Goal: Transaction & Acquisition: Purchase product/service

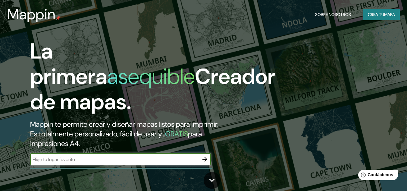
click at [131, 160] on input "text" at bounding box center [114, 159] width 169 height 7
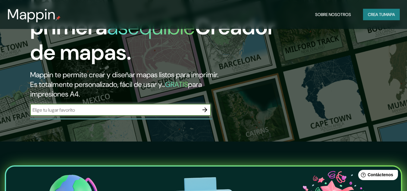
scroll to position [7, 0]
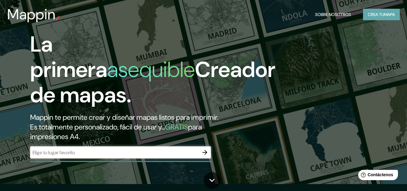
click at [391, 14] on font "mapa" at bounding box center [389, 14] width 11 height 5
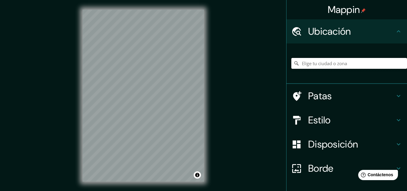
click at [330, 63] on input "Elige tu ciudad o zona" at bounding box center [349, 63] width 116 height 11
click at [329, 62] on input "Elige tu ciudad o zona" at bounding box center [349, 63] width 116 height 11
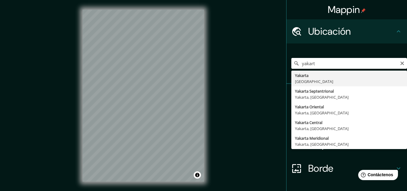
type input "Yakarta, [GEOGRAPHIC_DATA]"
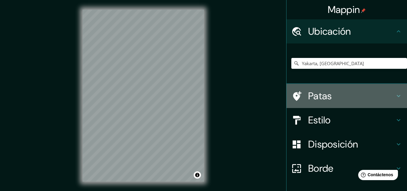
click at [397, 96] on icon at bounding box center [399, 96] width 4 height 2
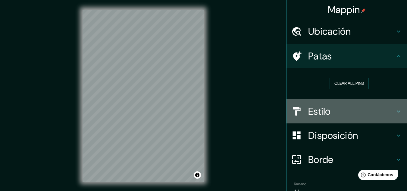
click at [393, 104] on div "Estilo" at bounding box center [346, 111] width 120 height 24
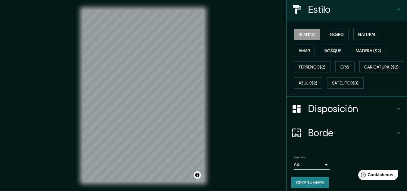
scroll to position [89, 0]
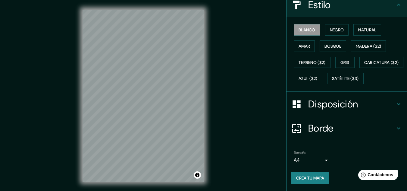
click at [393, 100] on div "Disposición" at bounding box center [346, 104] width 120 height 24
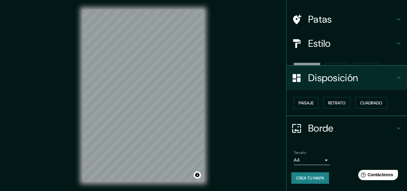
scroll to position [27, 0]
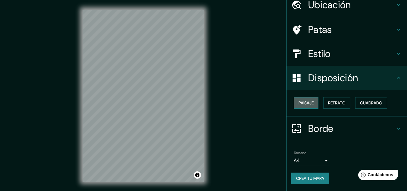
click at [306, 105] on font "Paisaje" at bounding box center [306, 102] width 15 height 5
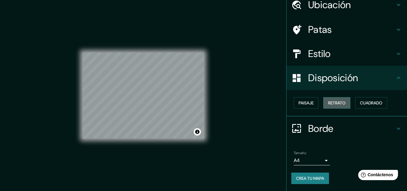
click at [336, 102] on font "Retrato" at bounding box center [336, 102] width 17 height 5
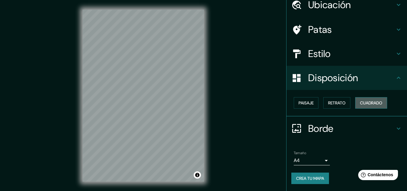
click at [362, 103] on font "Cuadrado" at bounding box center [371, 102] width 22 height 5
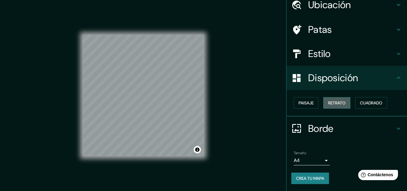
click at [330, 103] on font "Retrato" at bounding box center [336, 102] width 17 height 5
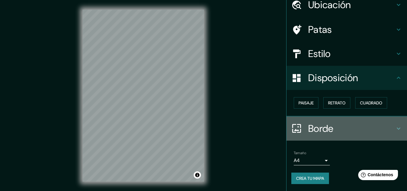
click at [347, 124] on h4 "Borde" at bounding box center [351, 128] width 87 height 12
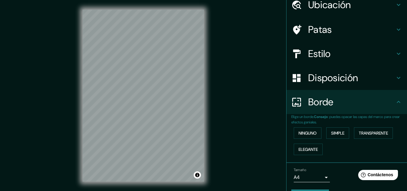
click at [347, 124] on p "Elige un borde. Consejo : puedes opacar las capas del marco para crear efectos …" at bounding box center [349, 119] width 116 height 11
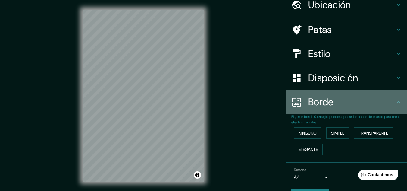
click at [347, 109] on div "Borde" at bounding box center [346, 102] width 120 height 24
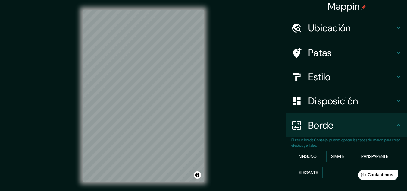
scroll to position [0, 0]
